Goal: Task Accomplishment & Management: Manage account settings

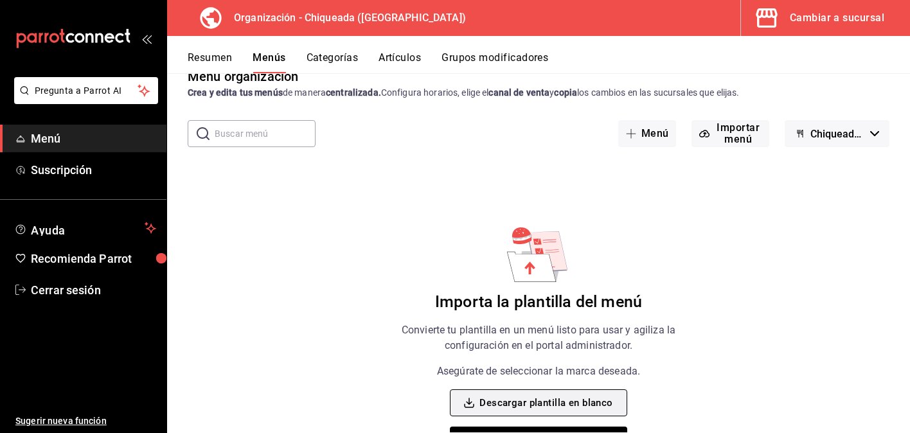
scroll to position [72, 0]
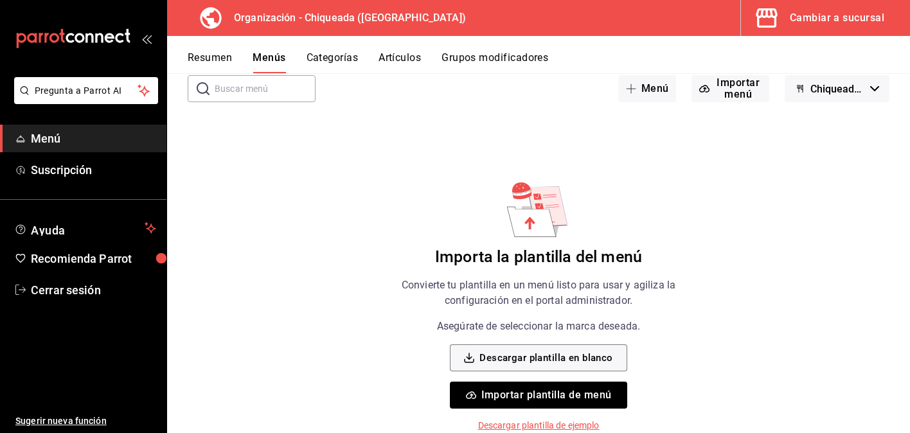
click at [535, 402] on button "Importar plantilla de menú" at bounding box center [538, 395] width 177 height 27
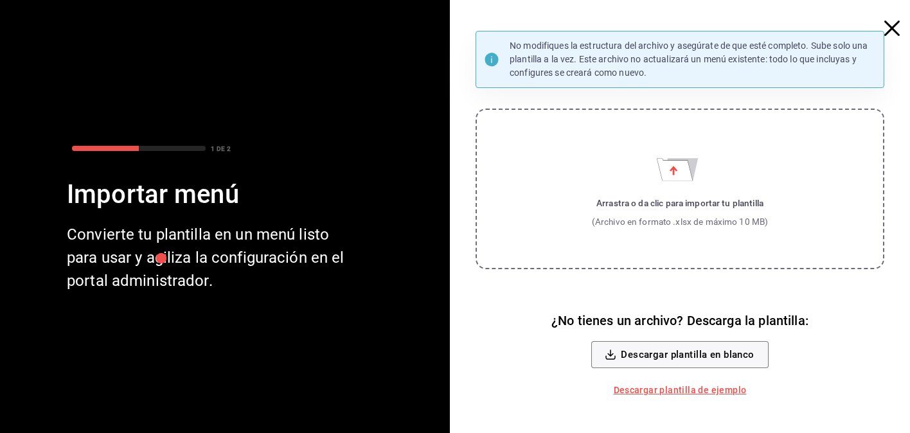
click at [654, 185] on label "Arrastra o da clic para importar tu plantilla (Archivo en formato .xlsx de máxi…" at bounding box center [680, 189] width 409 height 161
click at [0, 0] on input "Arrastra o da clic para importar tu plantilla (Archivo en formato .xlsx de máxi…" at bounding box center [0, 0] width 0 height 0
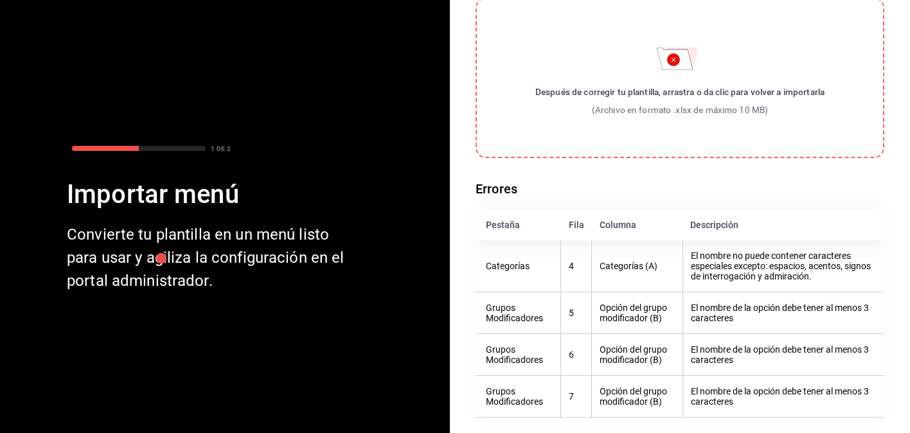
scroll to position [0, 0]
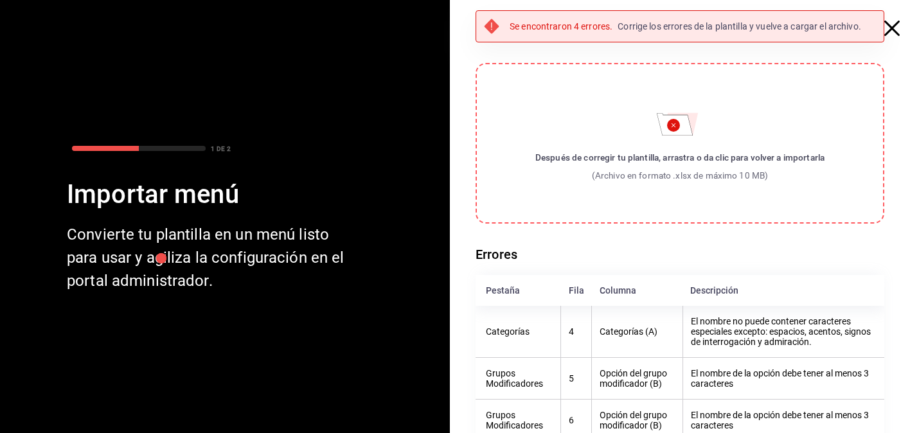
click at [681, 149] on label "Después de corregir tu plantilla, arrastra o da clic para volver a importarla (…" at bounding box center [680, 143] width 409 height 161
click at [0, 0] on input "Después de corregir tu plantilla, arrastra o da clic para volver a importarla (…" at bounding box center [0, 0] width 0 height 0
click at [667, 145] on label "Después de corregir tu plantilla, arrastra o da clic para volver a importarla (…" at bounding box center [680, 143] width 409 height 161
click at [0, 0] on input "Después de corregir tu plantilla, arrastra o da clic para volver a importarla (…" at bounding box center [0, 0] width 0 height 0
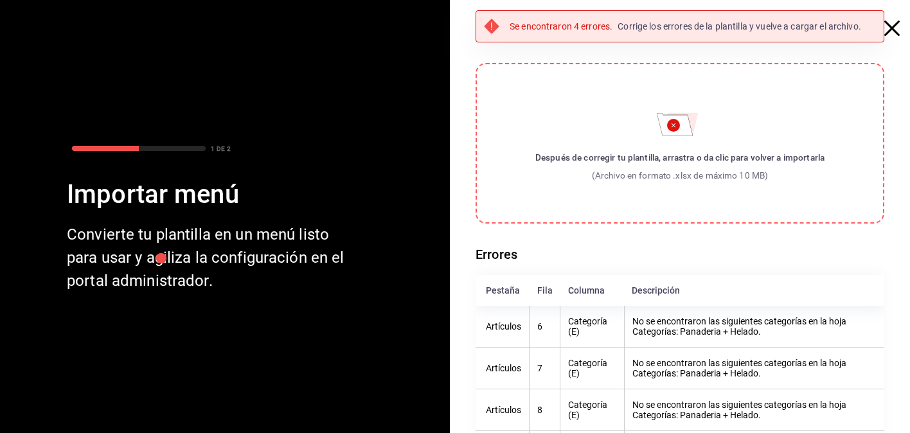
scroll to position [58, 0]
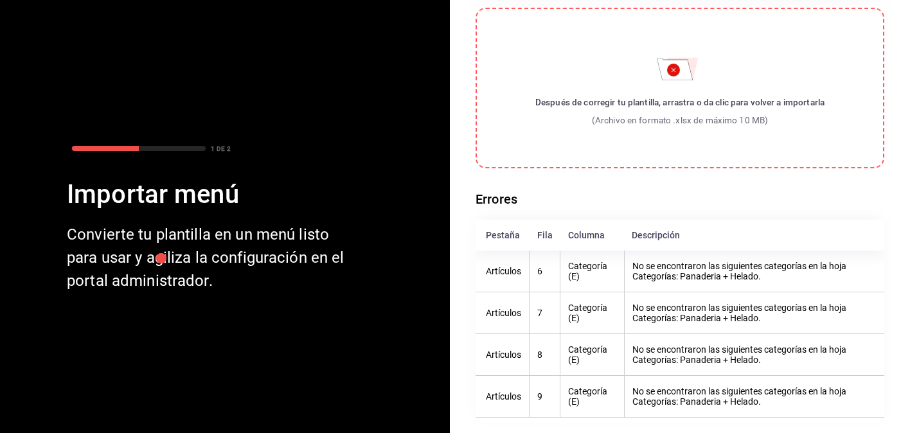
click at [661, 79] on label "Después de corregir tu plantilla, arrastra o da clic para volver a importarla (…" at bounding box center [680, 88] width 409 height 161
click at [0, 0] on input "Después de corregir tu plantilla, arrastra o da clic para volver a importarla (…" at bounding box center [0, 0] width 0 height 0
click at [673, 97] on div "Después de corregir tu plantilla, arrastra o da clic para volver a importarla" at bounding box center [679, 102] width 289 height 13
click at [0, 0] on input "Después de corregir tu plantilla, arrastra o da clic para volver a importarla (…" at bounding box center [0, 0] width 0 height 0
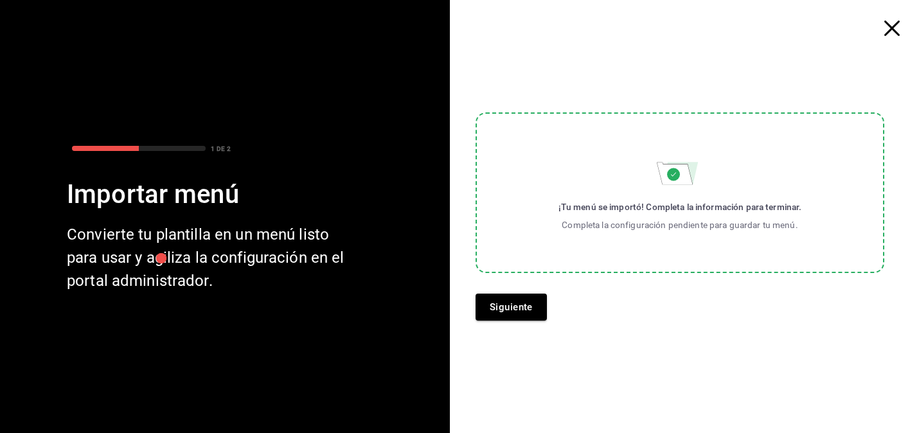
scroll to position [0, 0]
click at [521, 313] on button "Siguiente" at bounding box center [511, 307] width 71 height 27
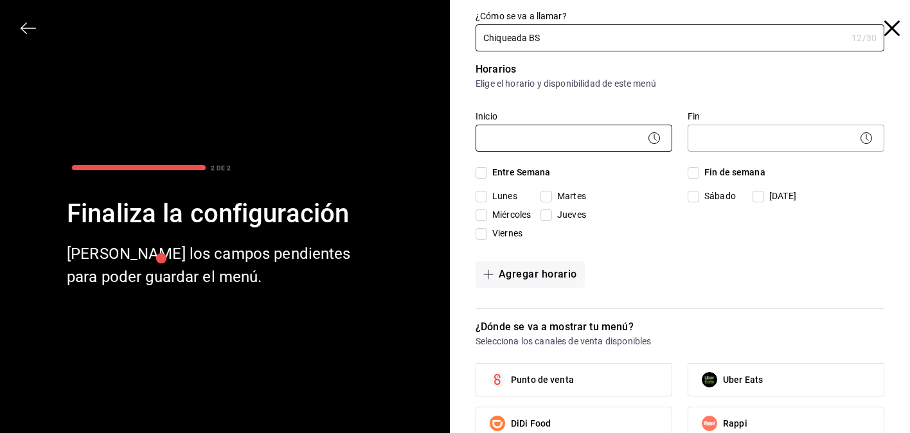
type input "Chiqueada BS"
click at [549, 147] on body "Pregunta a Parrot AI Menú Suscripción Ayuda Recomienda Parrot Cerrar sesión Sug…" at bounding box center [455, 216] width 910 height 433
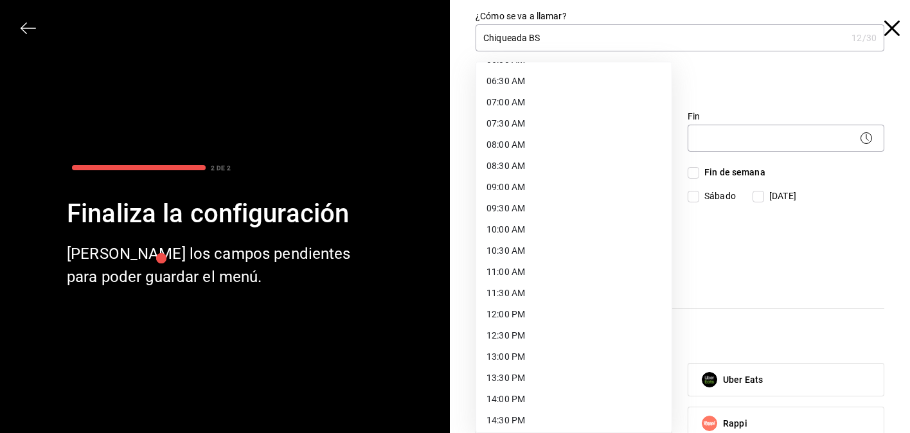
scroll to position [274, 0]
click at [532, 322] on li "12:00 PM" at bounding box center [573, 312] width 195 height 21
type input "12:00"
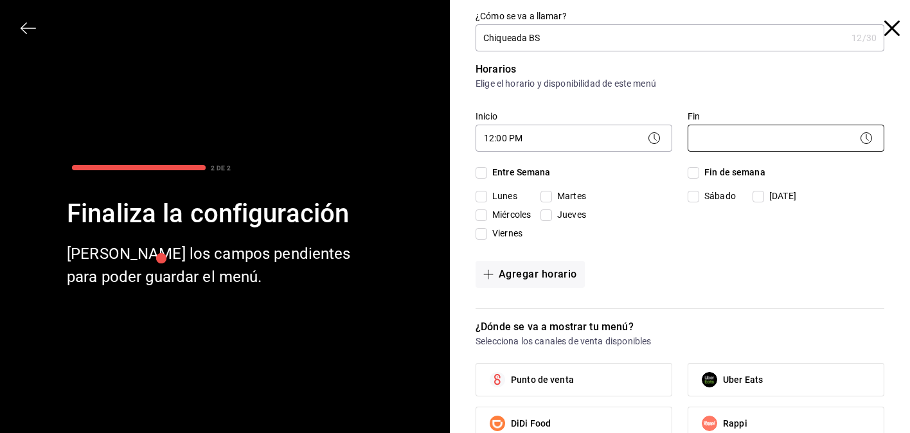
click at [783, 142] on body "Pregunta a Parrot AI Menú Suscripción Ayuda Recomienda Parrot Cerrar sesión Sug…" at bounding box center [455, 216] width 910 height 433
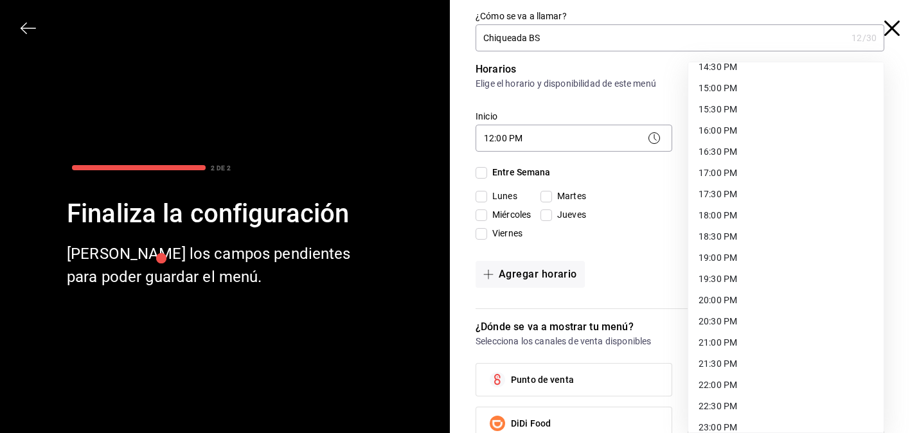
scroll to position [623, 0]
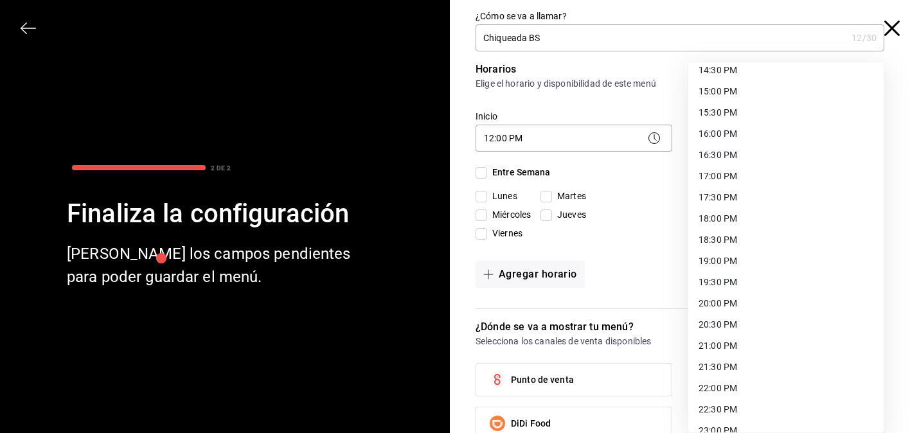
click at [730, 308] on li "20:00 PM" at bounding box center [785, 303] width 195 height 21
type input "20:00"
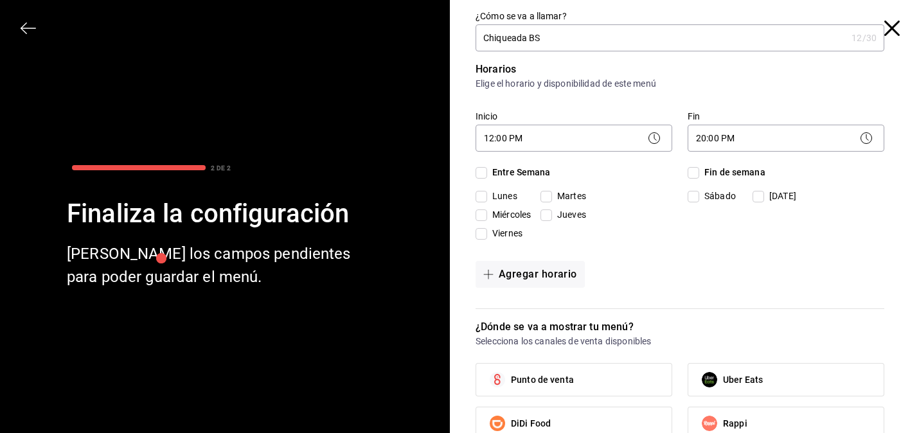
click at [486, 169] on input "Entre Semana" at bounding box center [482, 173] width 12 height 12
checkbox input "true"
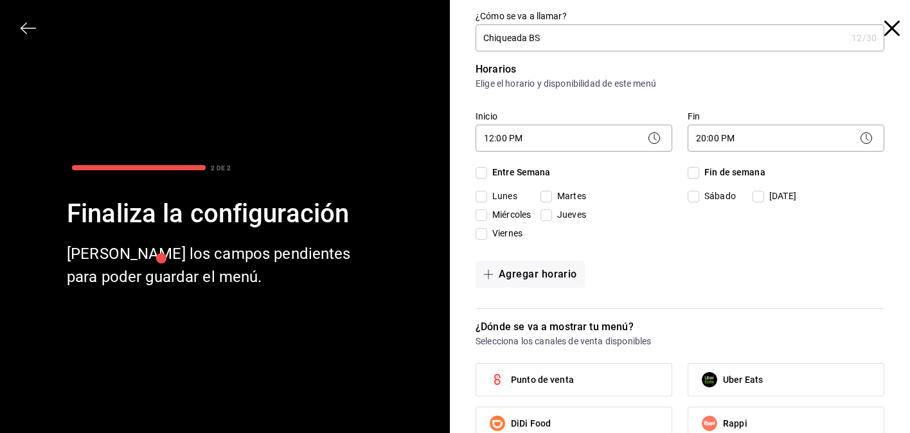
checkbox input "true"
click at [480, 196] on input "Lunes" at bounding box center [482, 197] width 12 height 12
checkbox input "false"
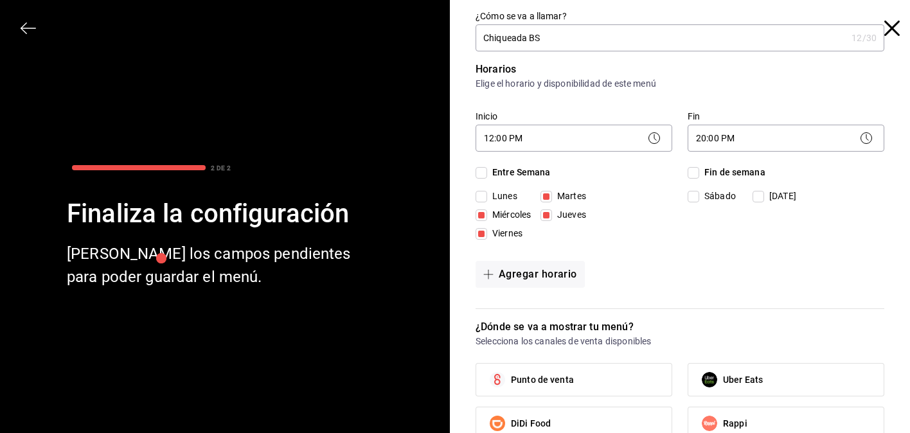
click at [690, 172] on input "Fin de semana" at bounding box center [694, 173] width 12 height 12
checkbox input "true"
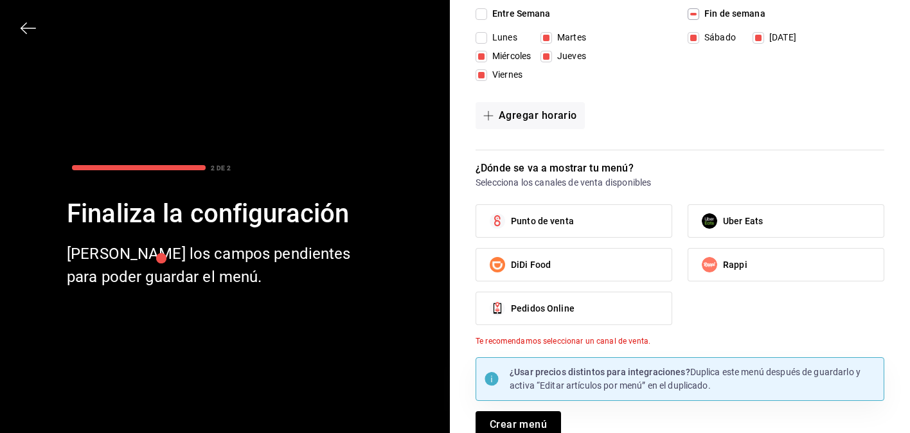
scroll to position [163, 0]
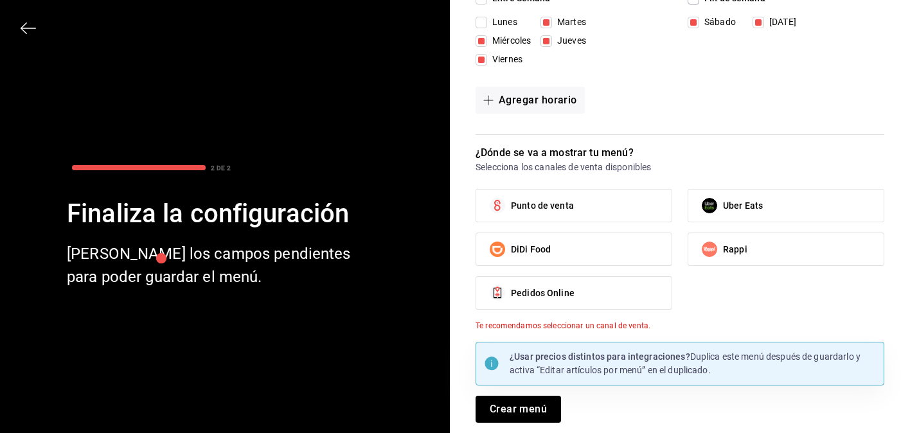
click at [639, 195] on label "Punto de venta" at bounding box center [573, 206] width 195 height 32
click at [511, 195] on input "Punto de venta" at bounding box center [497, 205] width 27 height 27
checkbox input "true"
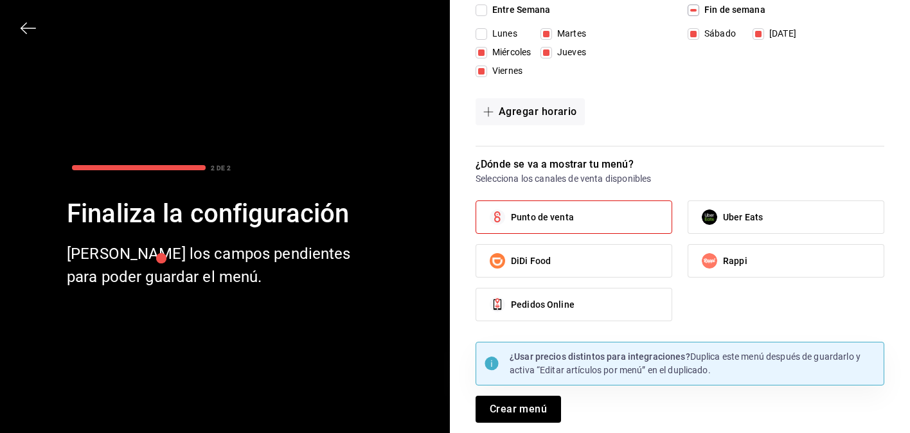
click at [736, 213] on span "Uber Eats" at bounding box center [743, 217] width 40 height 13
click at [723, 213] on input "Uber Eats" at bounding box center [709, 217] width 27 height 27
checkbox input "true"
click at [736, 253] on label "Rappi" at bounding box center [785, 261] width 195 height 32
click at [723, 253] on input "Rappi" at bounding box center [709, 260] width 27 height 27
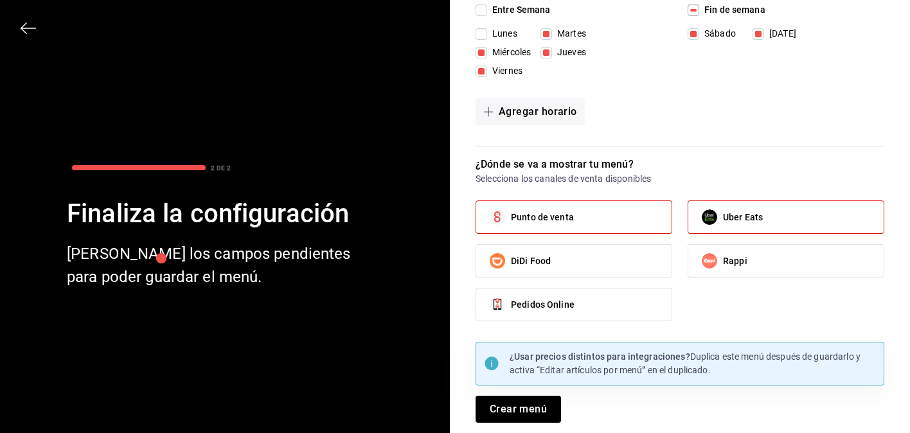
checkbox input "true"
click at [545, 410] on button "Crear menú" at bounding box center [518, 409] width 85 height 27
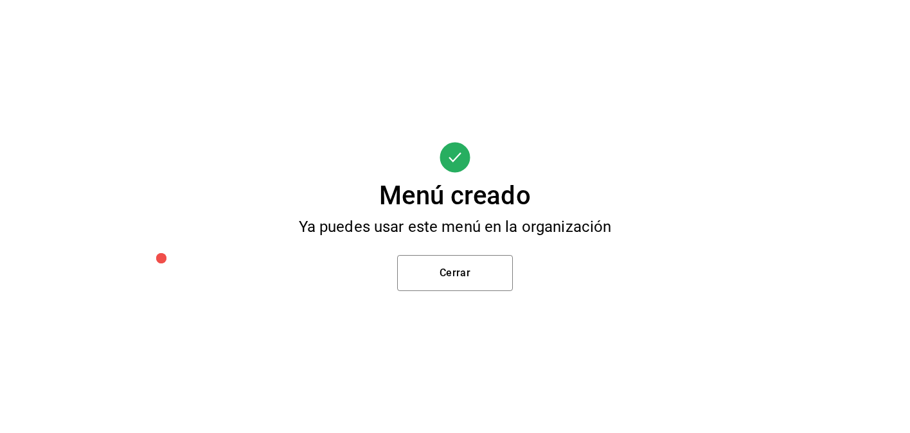
scroll to position [0, 0]
click at [481, 272] on button "Cerrar" at bounding box center [455, 273] width 116 height 36
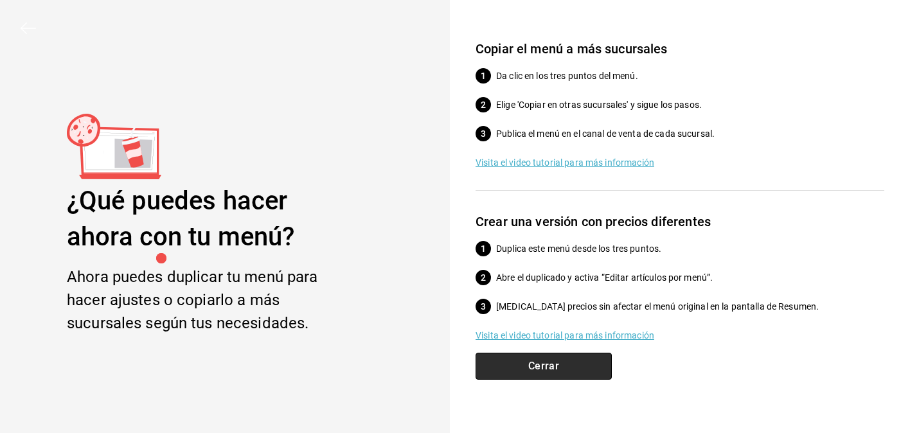
click at [565, 365] on button "Cerrar" at bounding box center [544, 366] width 136 height 27
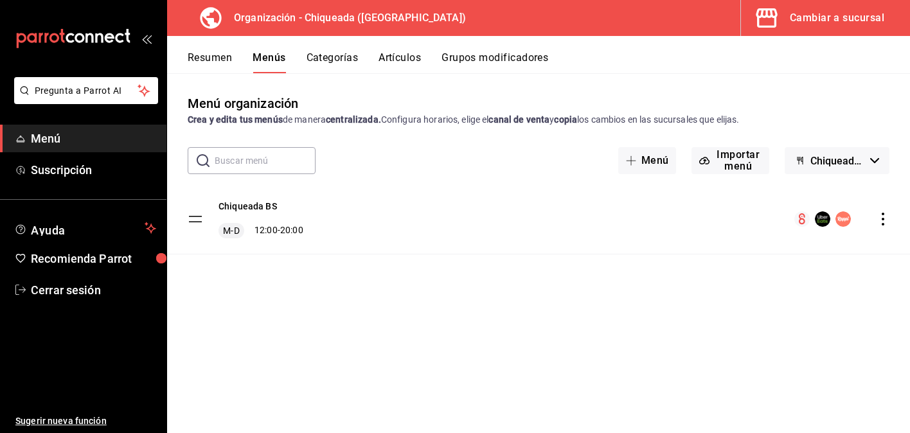
click at [881, 214] on icon "actions" at bounding box center [883, 219] width 13 height 13
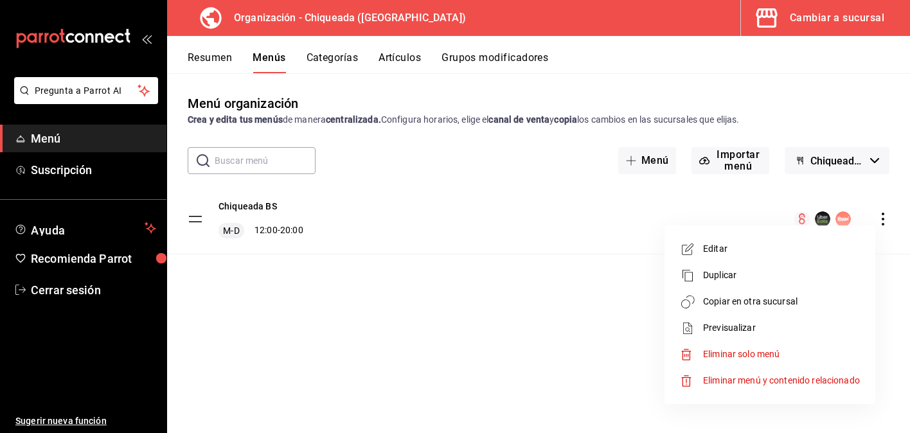
click at [750, 271] on span "Duplicar" at bounding box center [781, 275] width 157 height 13
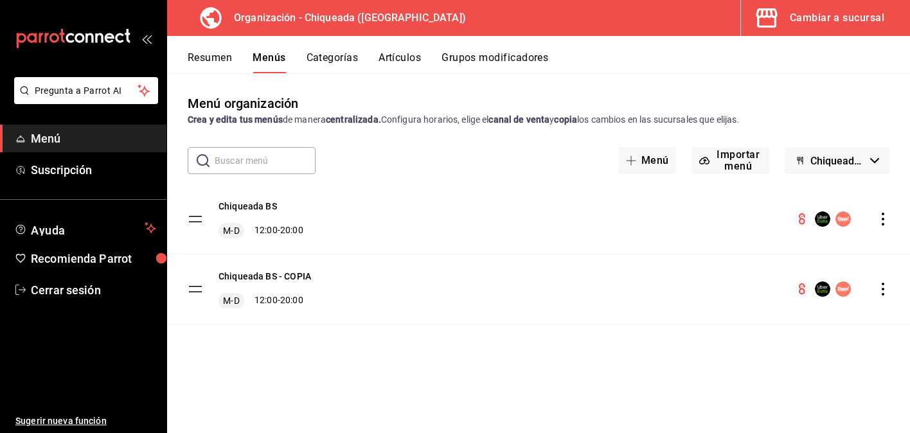
click at [886, 284] on icon "actions" at bounding box center [883, 289] width 13 height 13
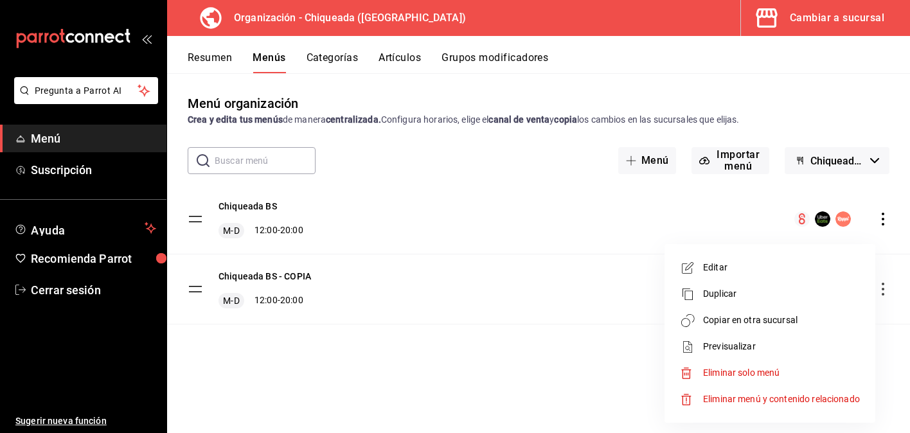
click at [819, 257] on li "Editar" at bounding box center [770, 267] width 200 height 26
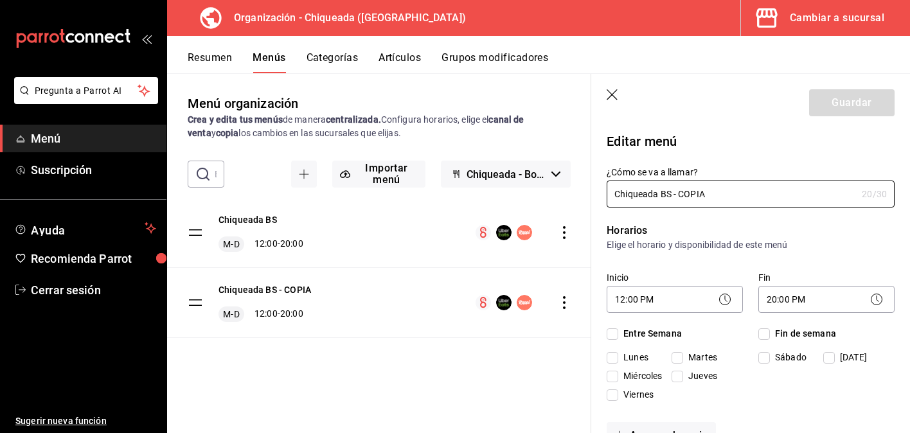
checkbox input "true"
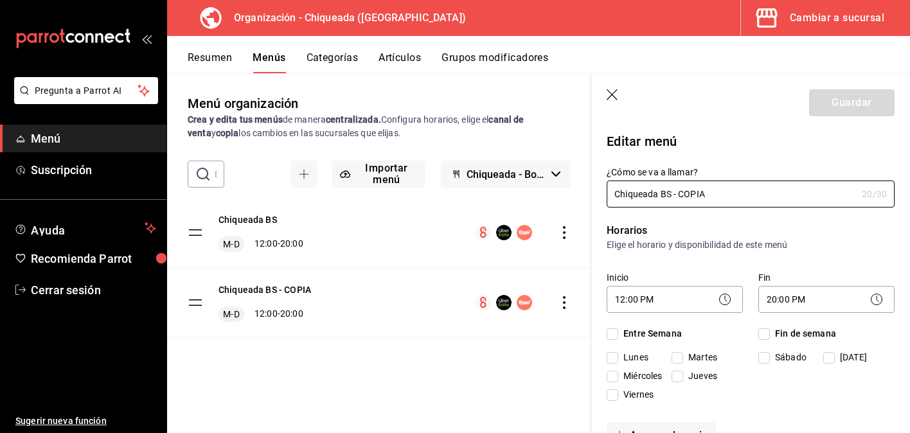
checkbox input "true"
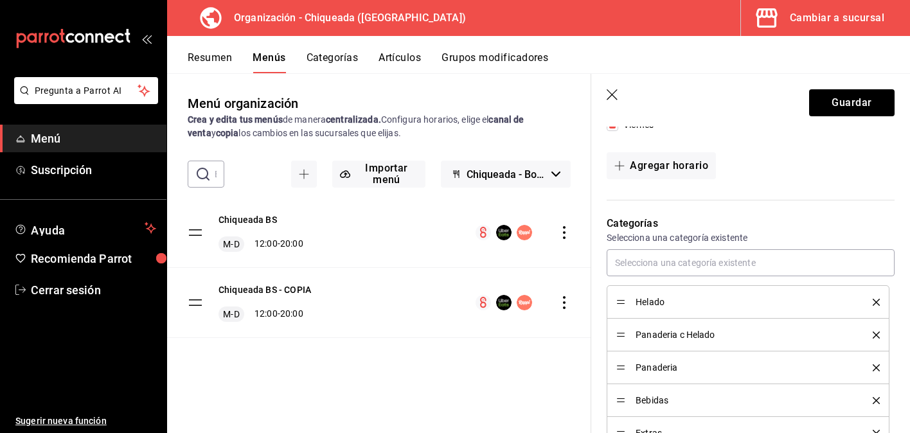
scroll to position [368, 0]
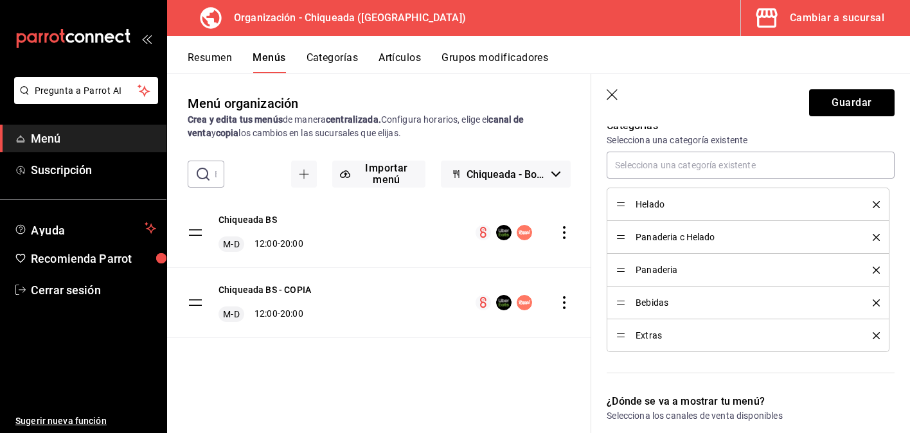
click at [878, 204] on icon "delete" at bounding box center [876, 204] width 7 height 7
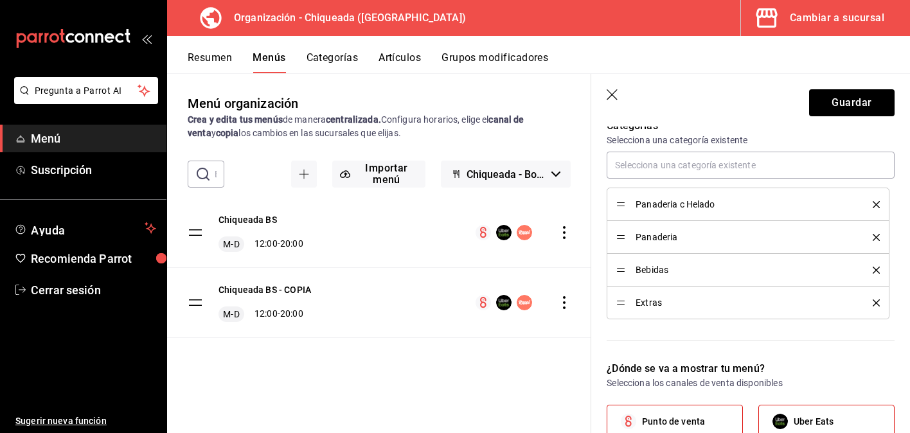
click at [878, 204] on icon "delete" at bounding box center [876, 204] width 7 height 7
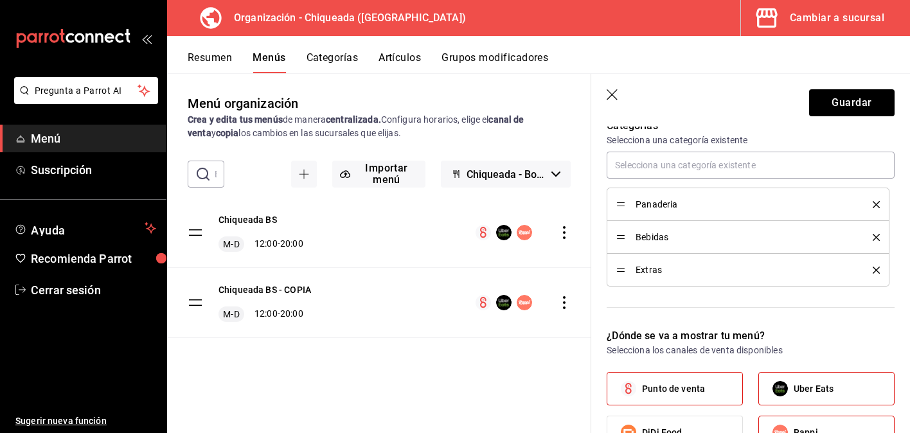
click at [878, 271] on icon "delete" at bounding box center [876, 270] width 7 height 7
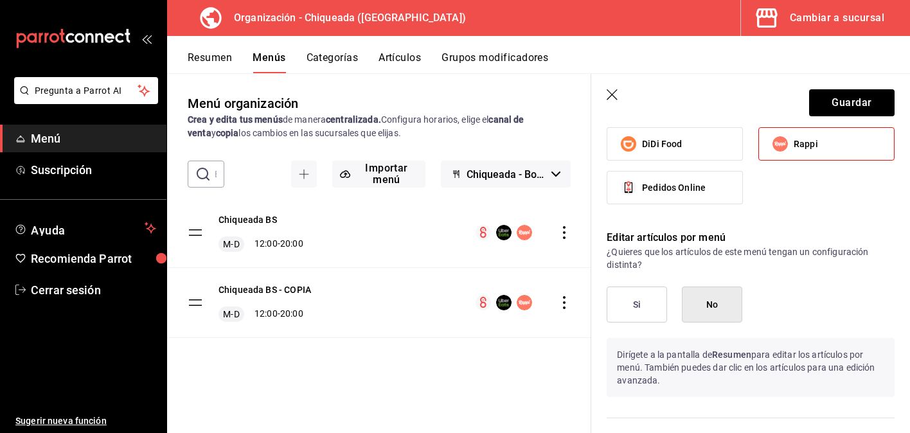
scroll to position [670, 0]
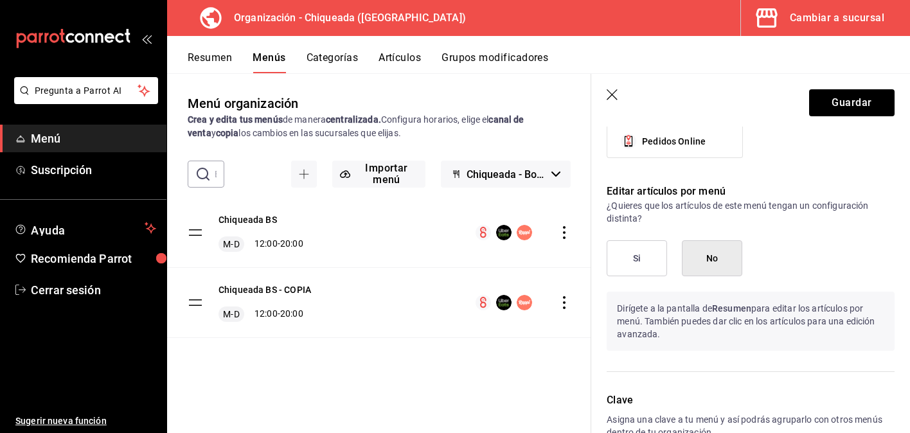
click at [658, 247] on button "Si" at bounding box center [637, 258] width 60 height 36
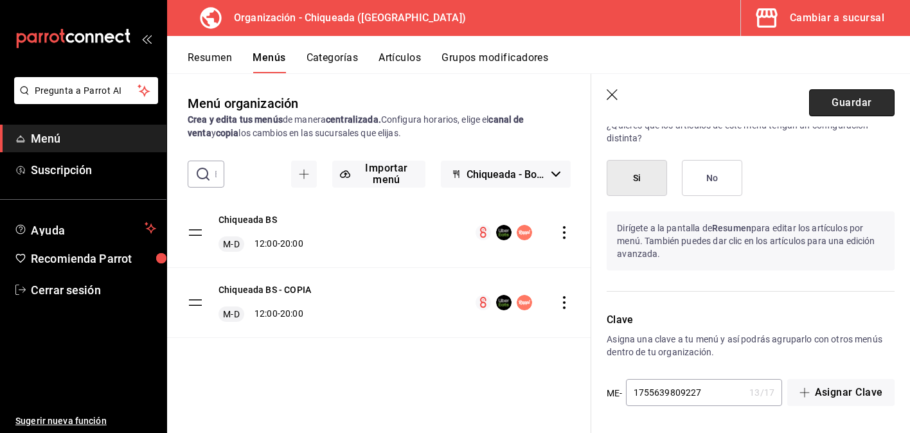
click at [860, 96] on button "Guardar" at bounding box center [851, 102] width 85 height 27
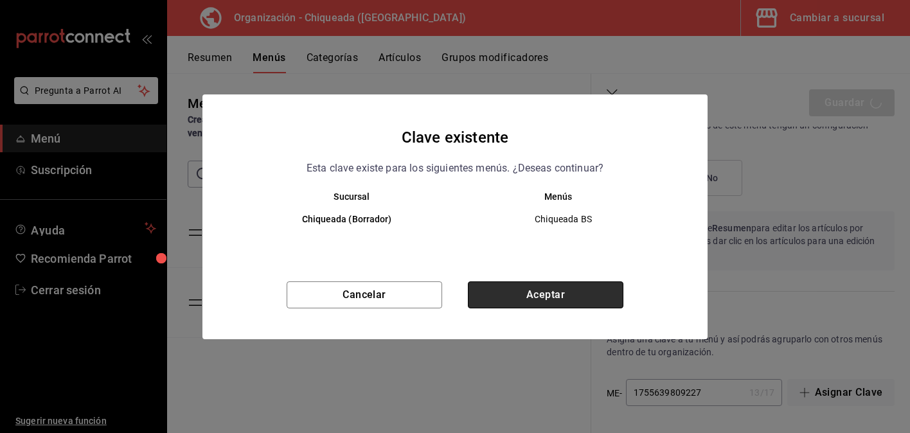
click at [558, 292] on button "Aceptar" at bounding box center [546, 294] width 156 height 27
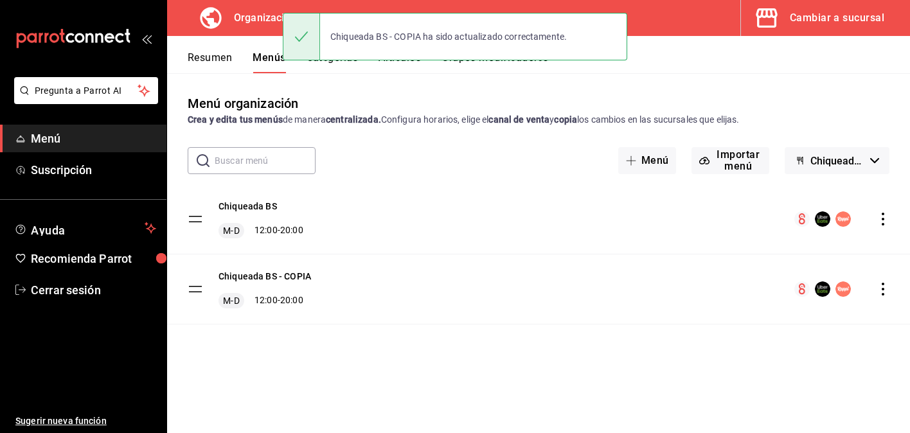
click at [884, 290] on icon "actions" at bounding box center [883, 289] width 13 height 13
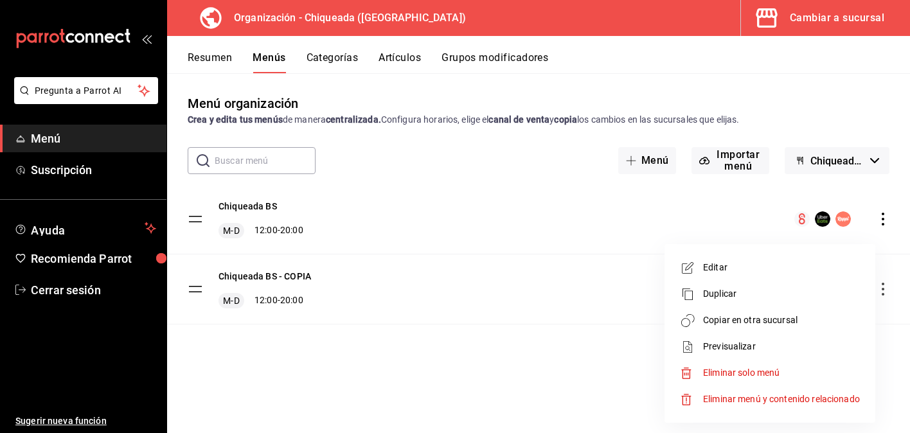
click at [725, 265] on span "Editar" at bounding box center [781, 267] width 157 height 13
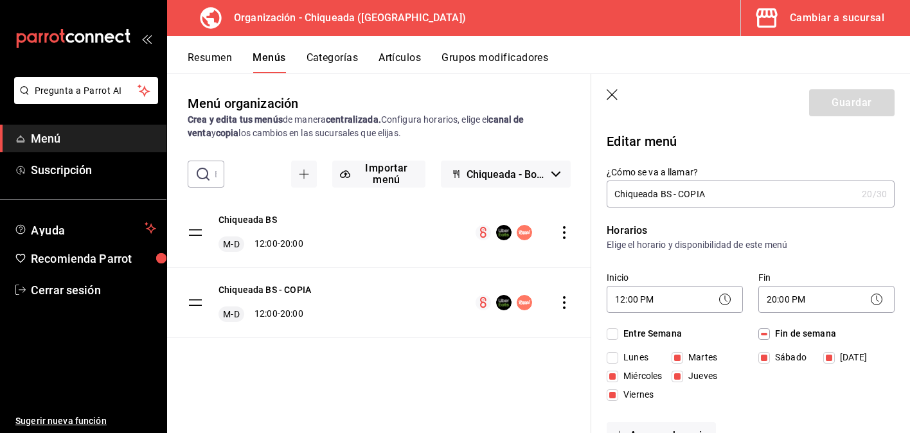
checkbox input "true"
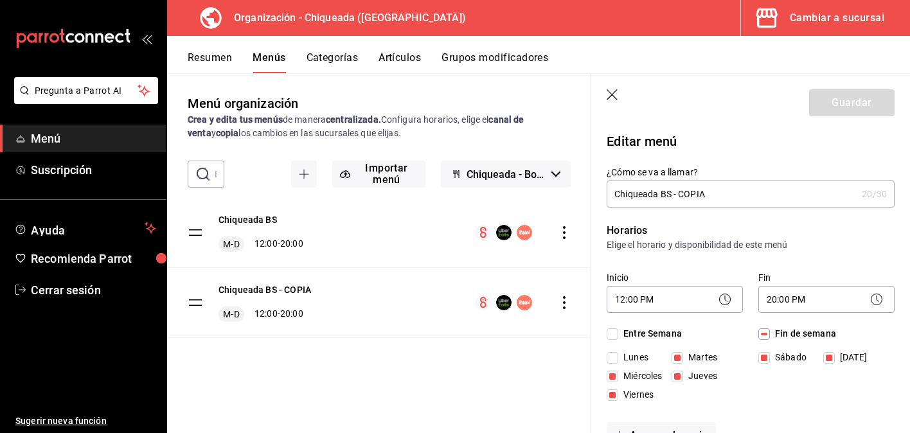
checkbox input "true"
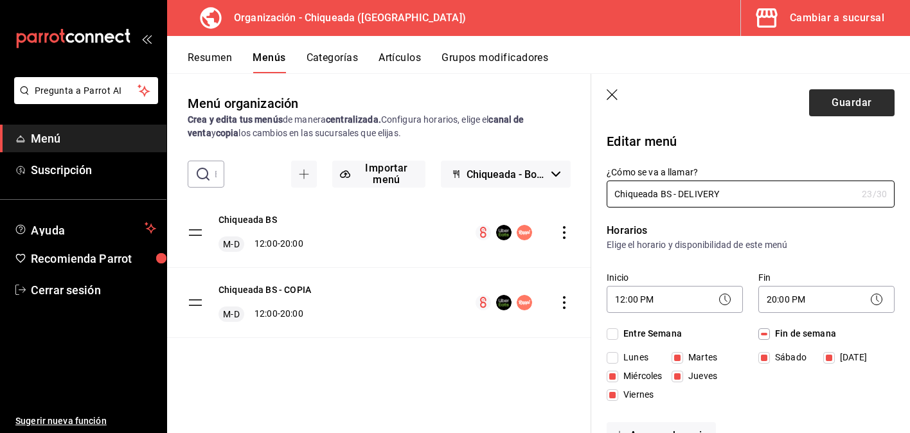
type input "Chiqueada BS - DELIVERY"
click at [861, 102] on button "Guardar" at bounding box center [851, 102] width 85 height 27
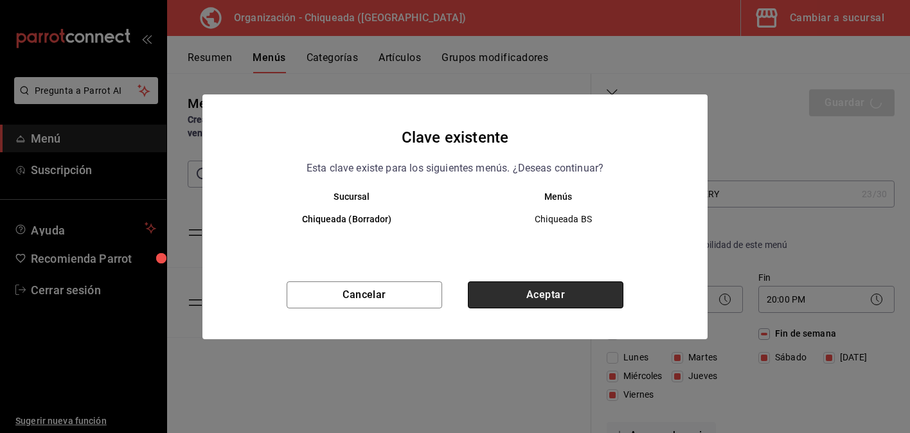
click at [619, 286] on button "Aceptar" at bounding box center [546, 294] width 156 height 27
